Goal: Task Accomplishment & Management: Manage account settings

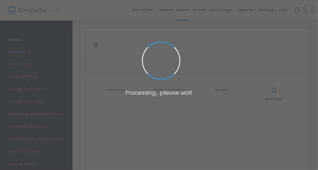
type input "[URL][DOMAIN_NAME]"
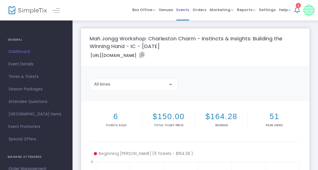
click at [184, 7] on span "Events" at bounding box center [182, 10] width 13 height 14
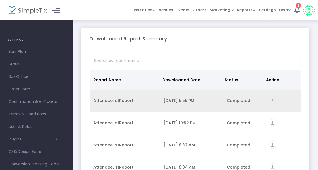
click at [270, 100] on icon "vertical_align_bottom" at bounding box center [273, 101] width 8 height 8
